Goal: Task Accomplishment & Management: Use online tool/utility

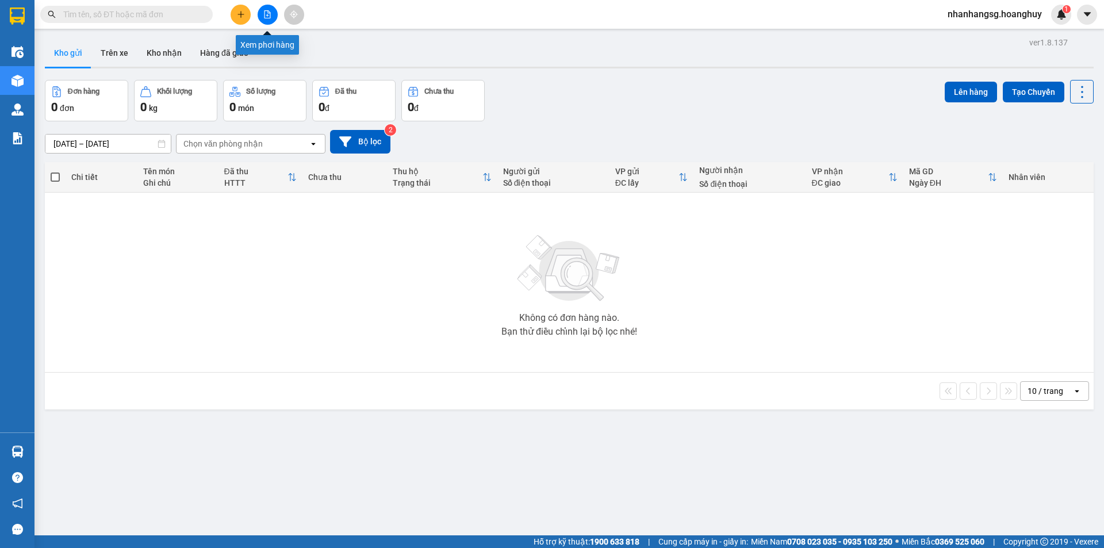
click at [264, 13] on icon "file-add" at bounding box center [267, 14] width 8 height 8
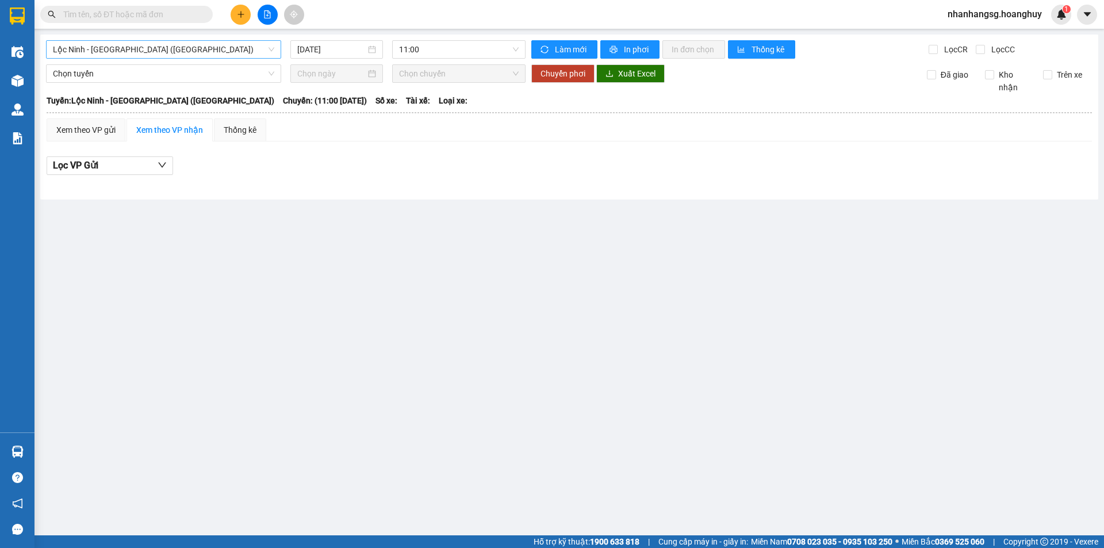
click at [213, 54] on span "Lộc Ninh - [GEOGRAPHIC_DATA] ([GEOGRAPHIC_DATA])" at bounding box center [163, 49] width 221 height 17
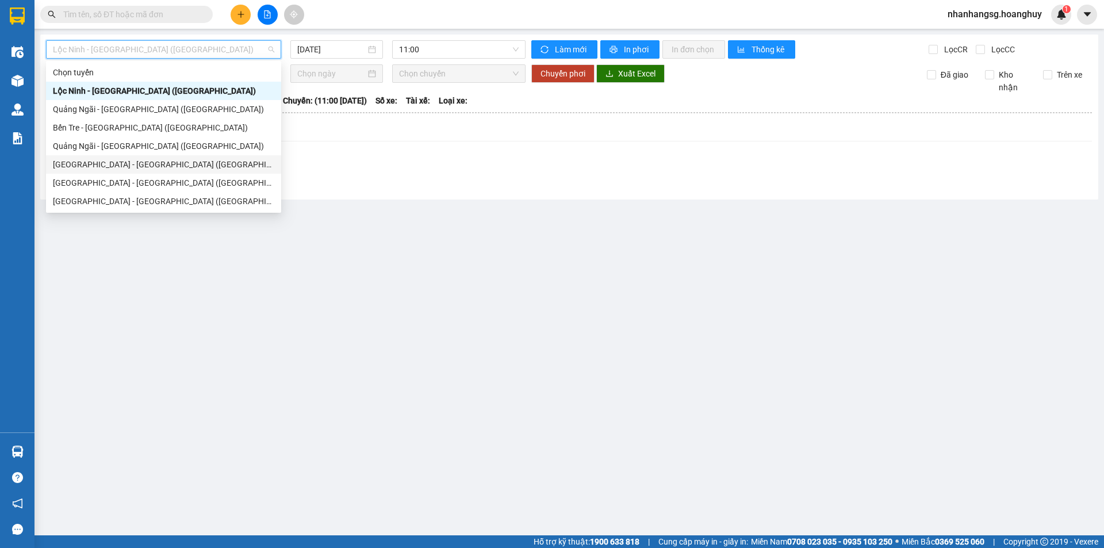
click at [103, 164] on div "[GEOGRAPHIC_DATA] - [GEOGRAPHIC_DATA] ([GEOGRAPHIC_DATA])" at bounding box center [163, 164] width 221 height 13
type input "[DATE]"
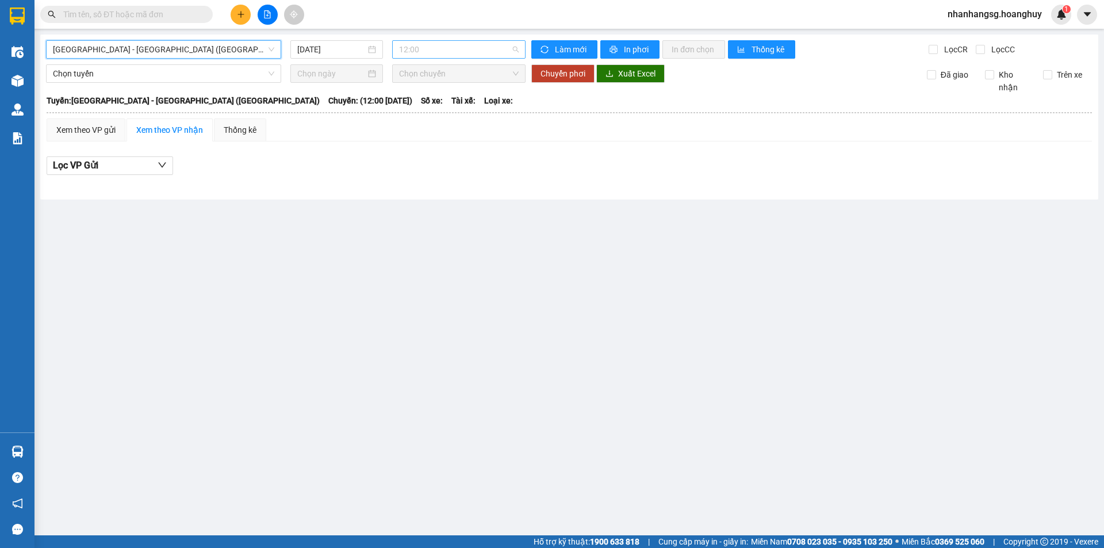
click at [404, 40] on div "12:00" at bounding box center [458, 49] width 133 height 18
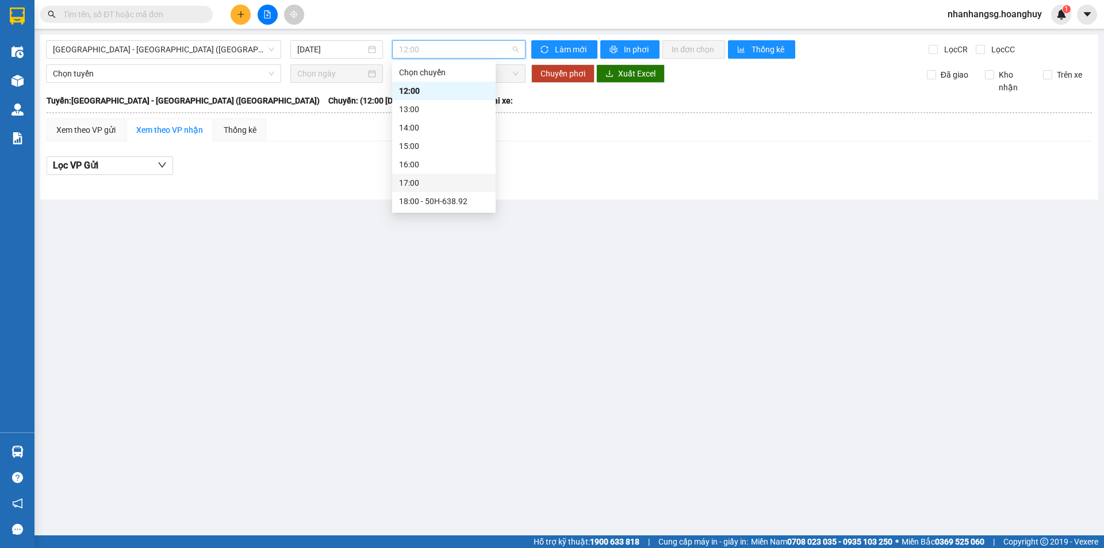
scroll to position [37, 0]
click at [443, 202] on div "20:00 - 51B-279.30" at bounding box center [444, 201] width 90 height 13
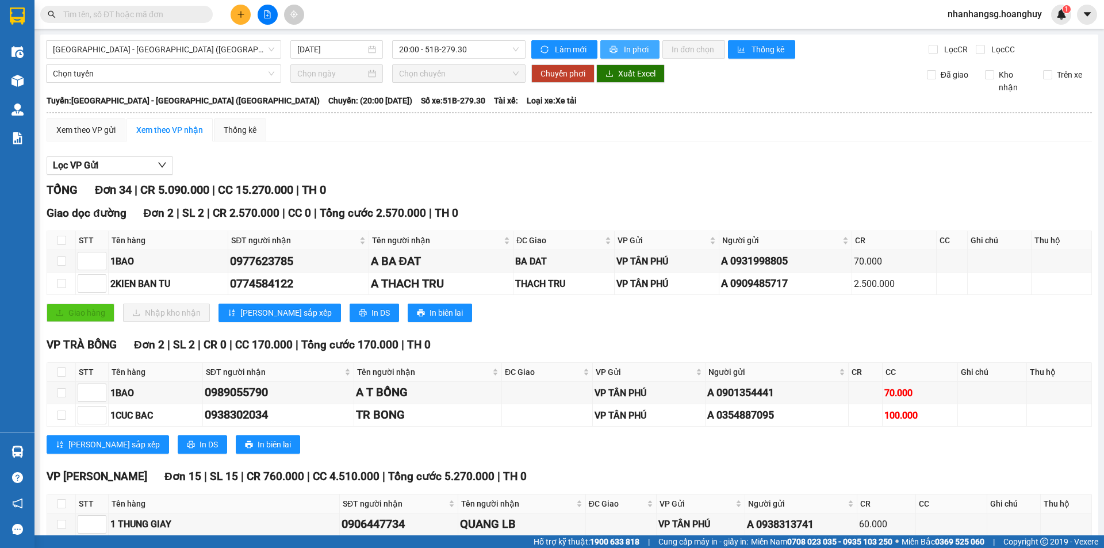
click at [631, 45] on span "In phơi" at bounding box center [637, 49] width 26 height 13
